Goal: Transaction & Acquisition: Purchase product/service

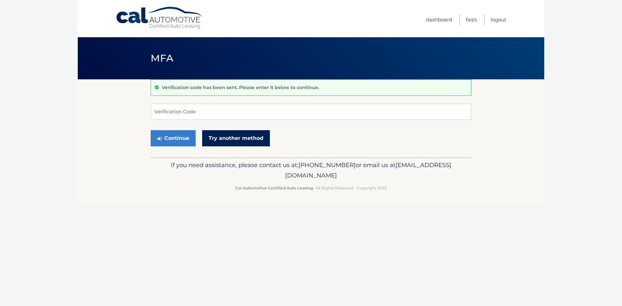
click at [221, 140] on link "Try another method" at bounding box center [236, 138] width 68 height 16
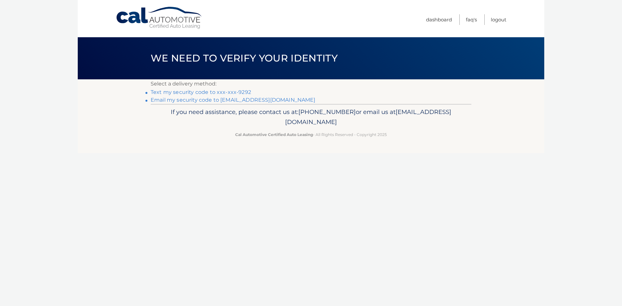
click at [242, 93] on link "Text my security code to xxx-xxx-9292" at bounding box center [201, 92] width 100 height 6
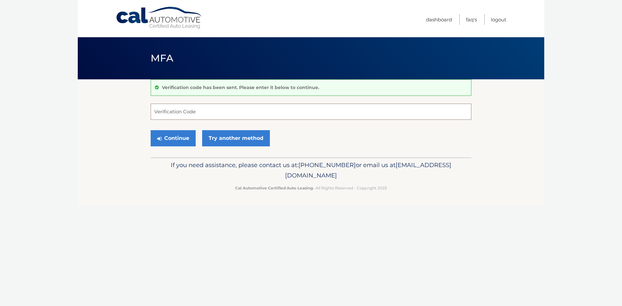
click at [189, 111] on input "Verification Code" at bounding box center [311, 112] width 321 height 16
type input "492095"
click at [176, 137] on button "Continue" at bounding box center [173, 138] width 45 height 16
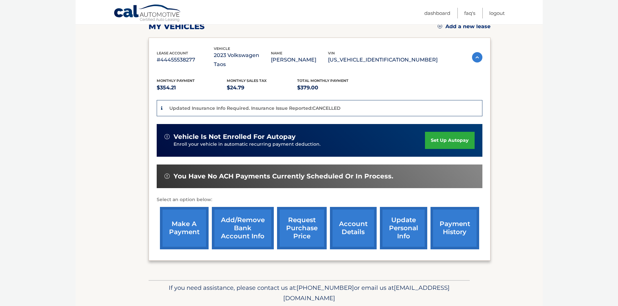
scroll to position [111, 0]
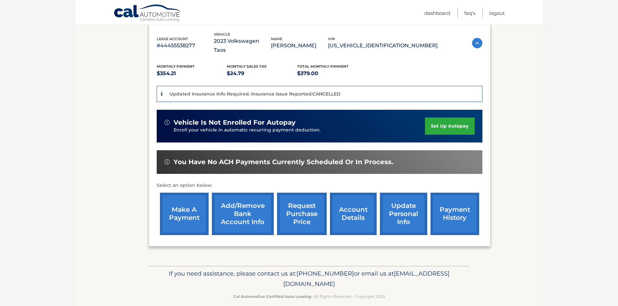
click at [183, 208] on link "make a payment" at bounding box center [184, 214] width 49 height 42
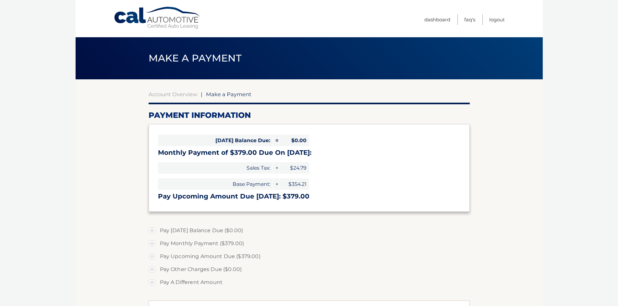
select select "MzVkMGI0NDItM2NmNy00YjU5LTg4NTItNGI3ZTZkMGYwMzNi"
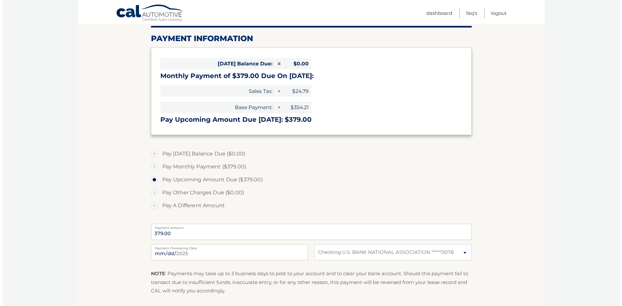
scroll to position [102, 0]
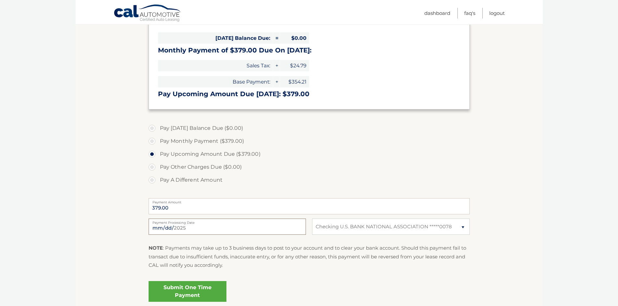
click at [191, 228] on input "2025-09-16" at bounding box center [226, 227] width 157 height 16
type input "2025-09-23"
click at [196, 295] on link "Submit One Time Payment" at bounding box center [187, 291] width 78 height 21
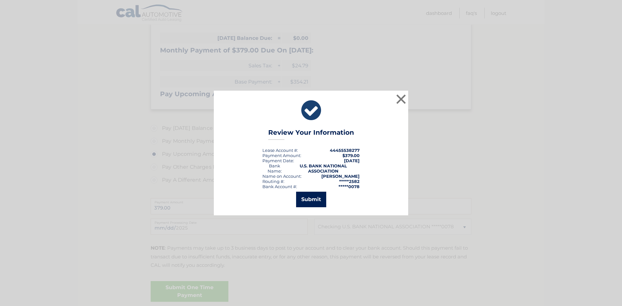
click at [312, 202] on button "Submit" at bounding box center [311, 200] width 30 height 16
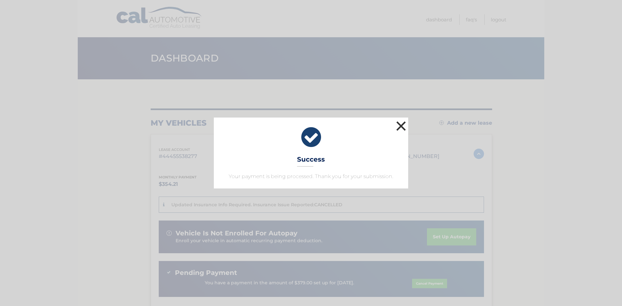
click at [406, 125] on button "×" at bounding box center [401, 126] width 13 height 13
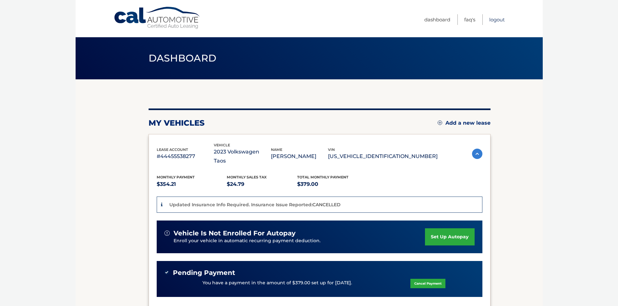
click at [497, 20] on link "Logout" at bounding box center [497, 19] width 16 height 11
